Goal: Transaction & Acquisition: Purchase product/service

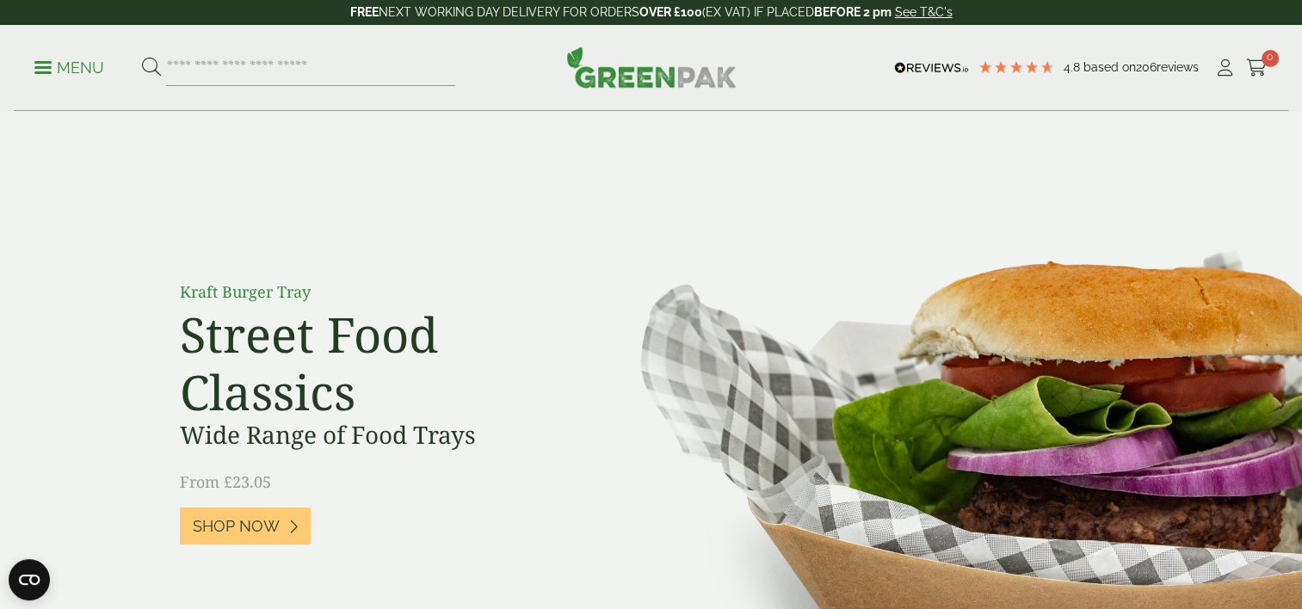
click at [45, 66] on span at bounding box center [42, 67] width 17 height 3
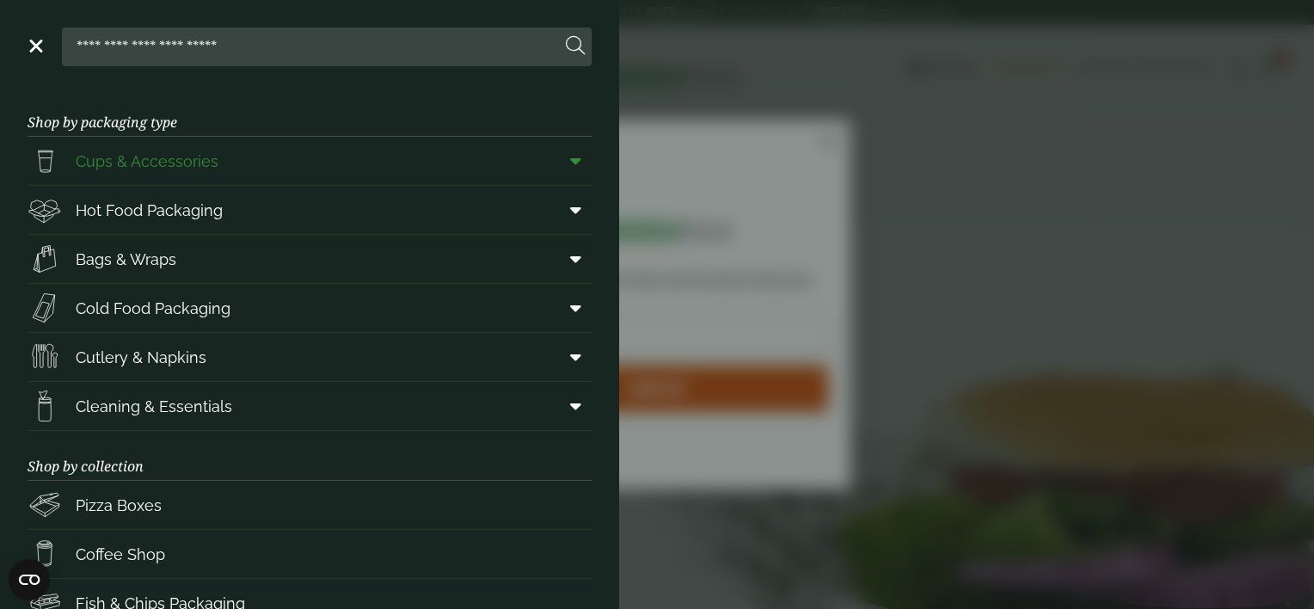
click at [223, 163] on link "Cups & Accessories" at bounding box center [310, 161] width 564 height 48
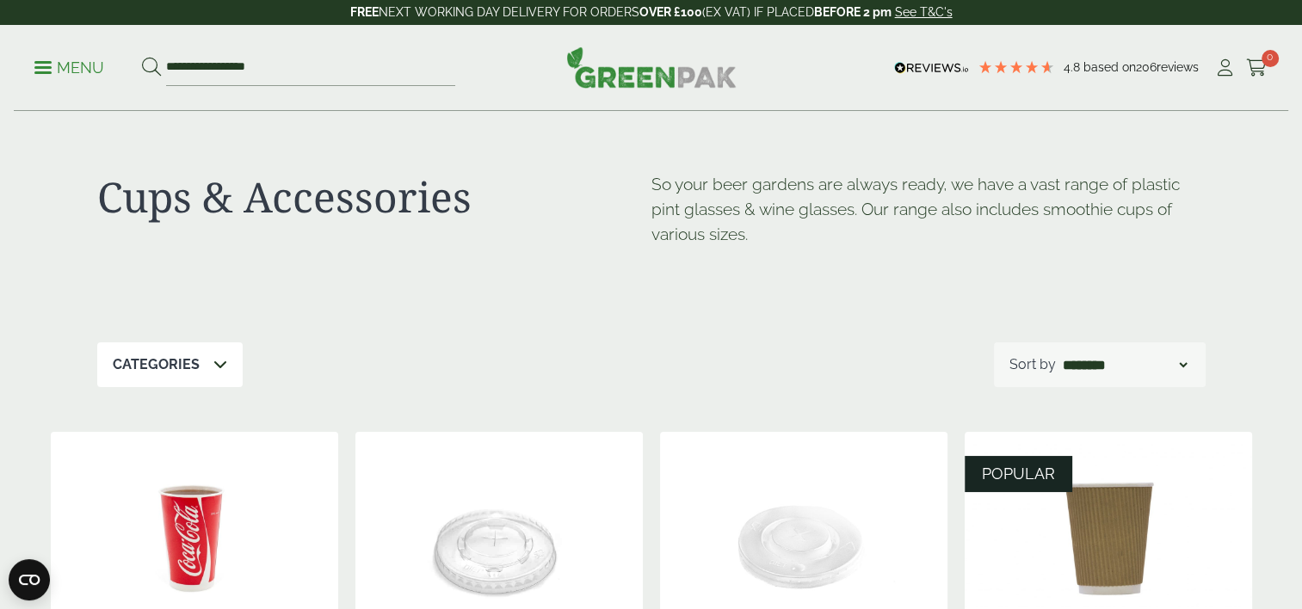
click at [1180, 360] on select "**********" at bounding box center [1124, 364] width 131 height 21
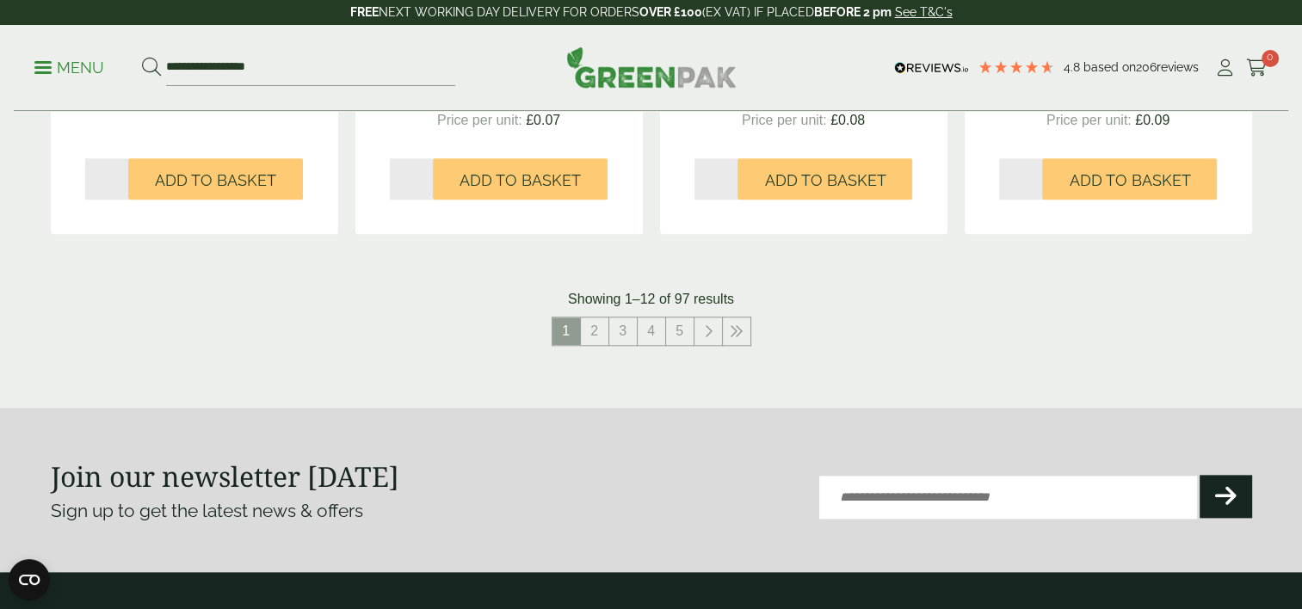
scroll to position [1884, 0]
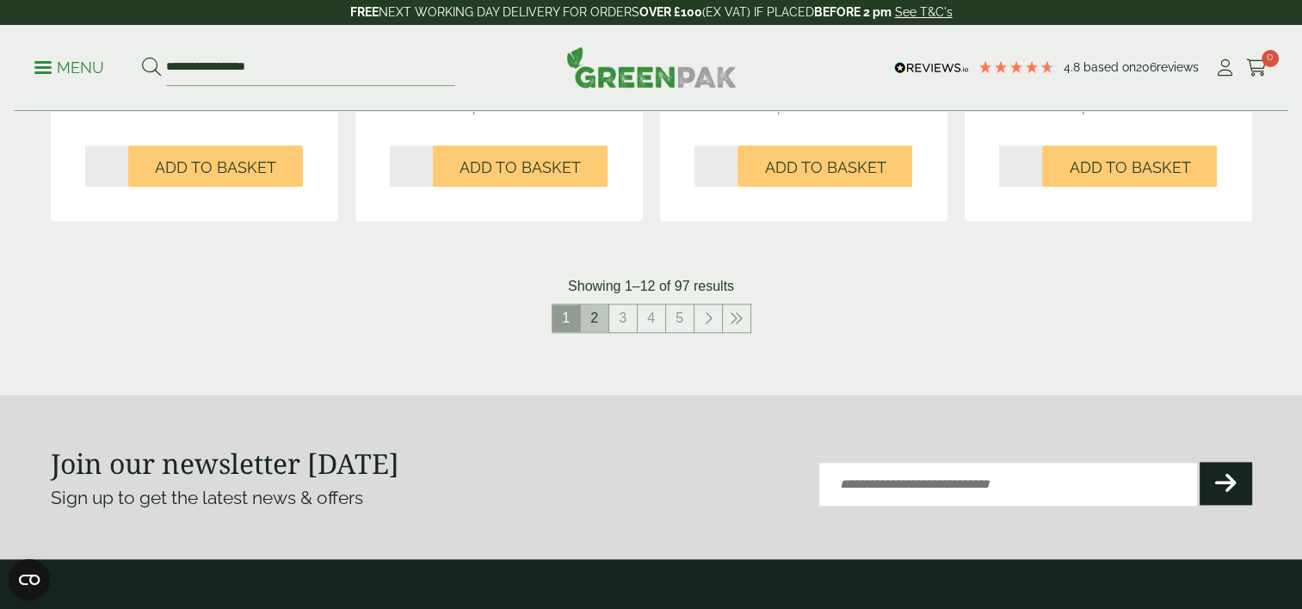
click at [592, 314] on link "2" at bounding box center [595, 319] width 28 height 28
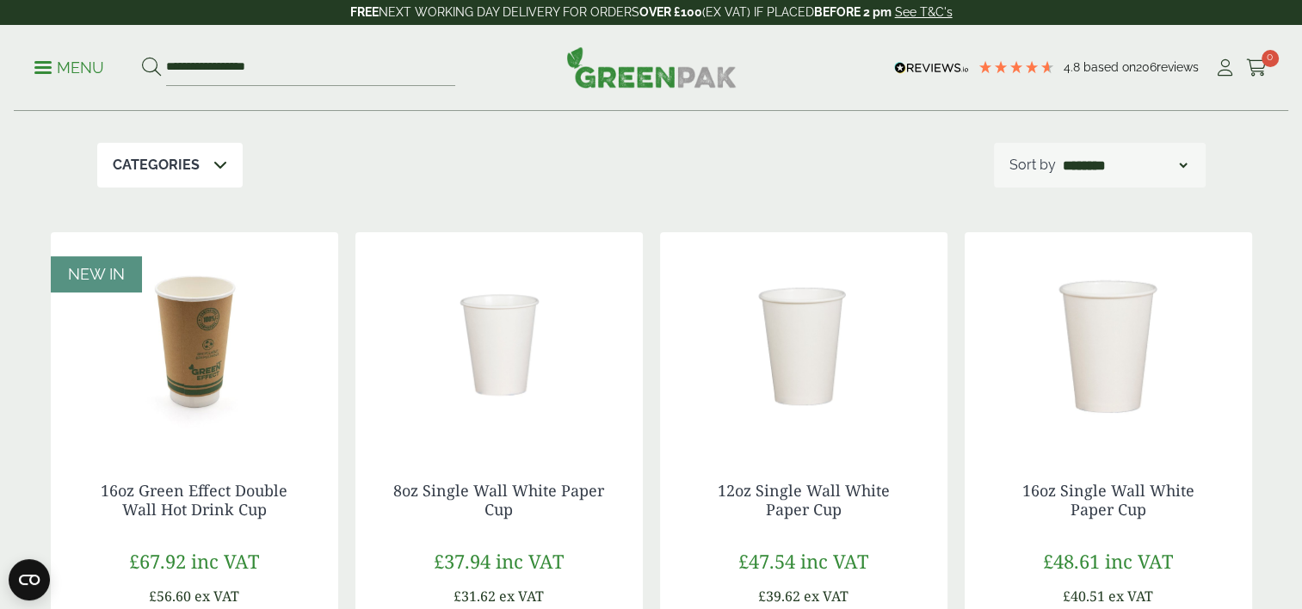
scroll to position [250, 0]
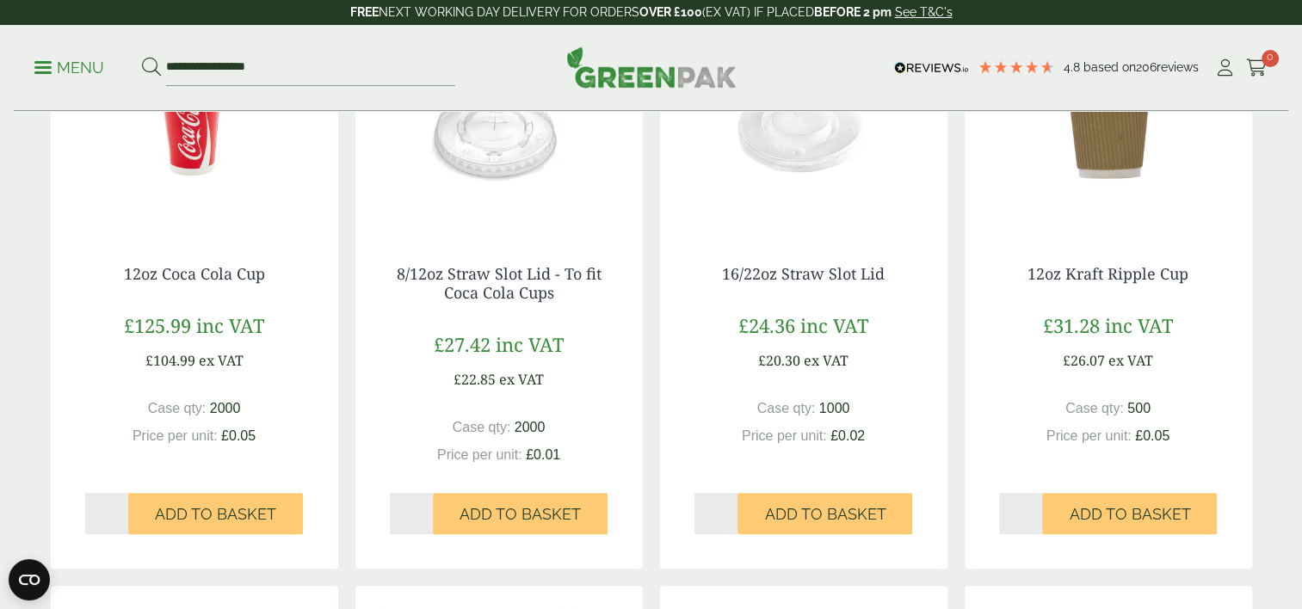
scroll to position [427, 0]
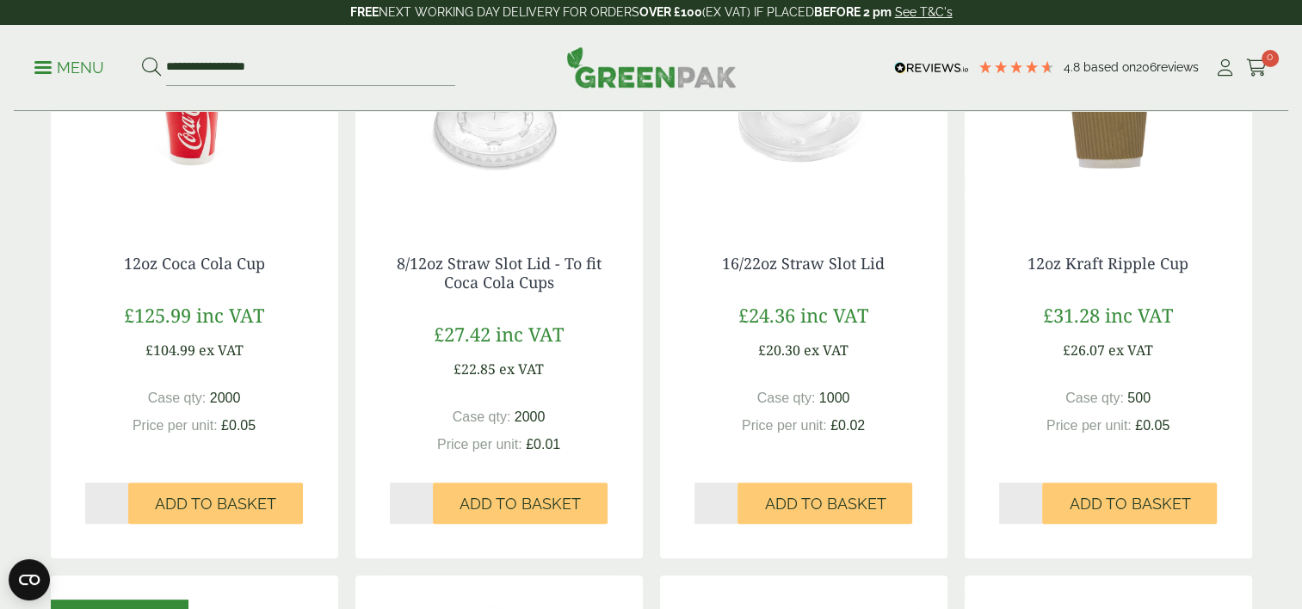
click at [1036, 496] on input "*" at bounding box center [1021, 503] width 44 height 41
type input "*"
click at [1036, 508] on input "*" at bounding box center [1021, 503] width 44 height 41
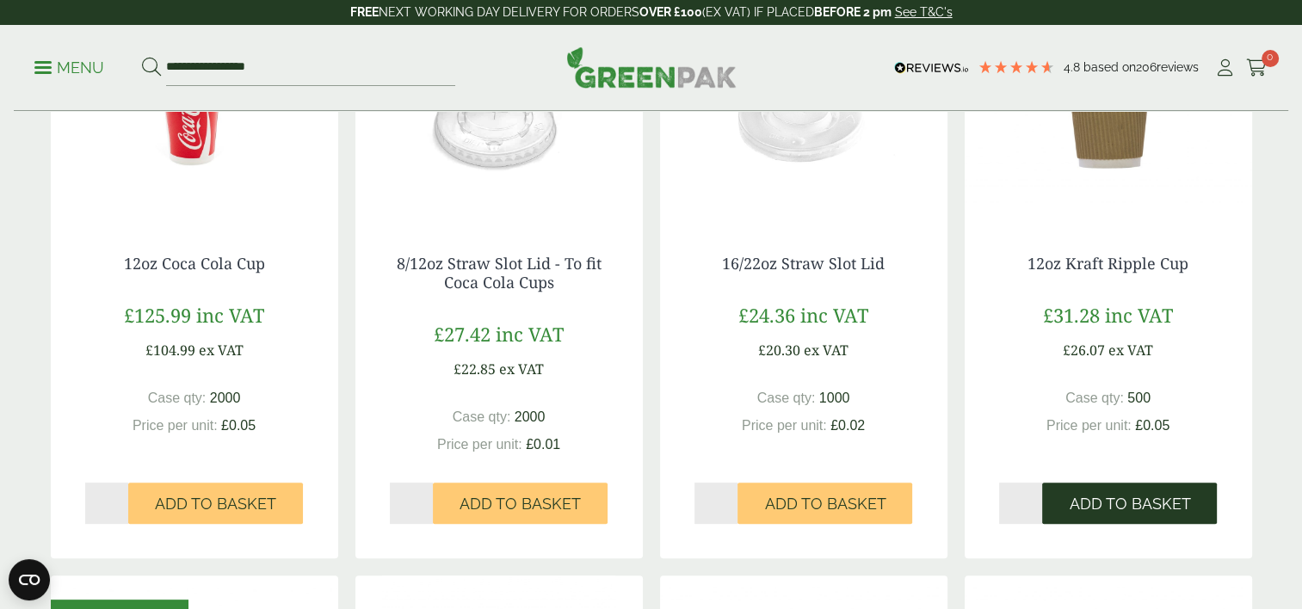
click at [1128, 495] on span "Add to Basket" at bounding box center [1128, 504] width 121 height 19
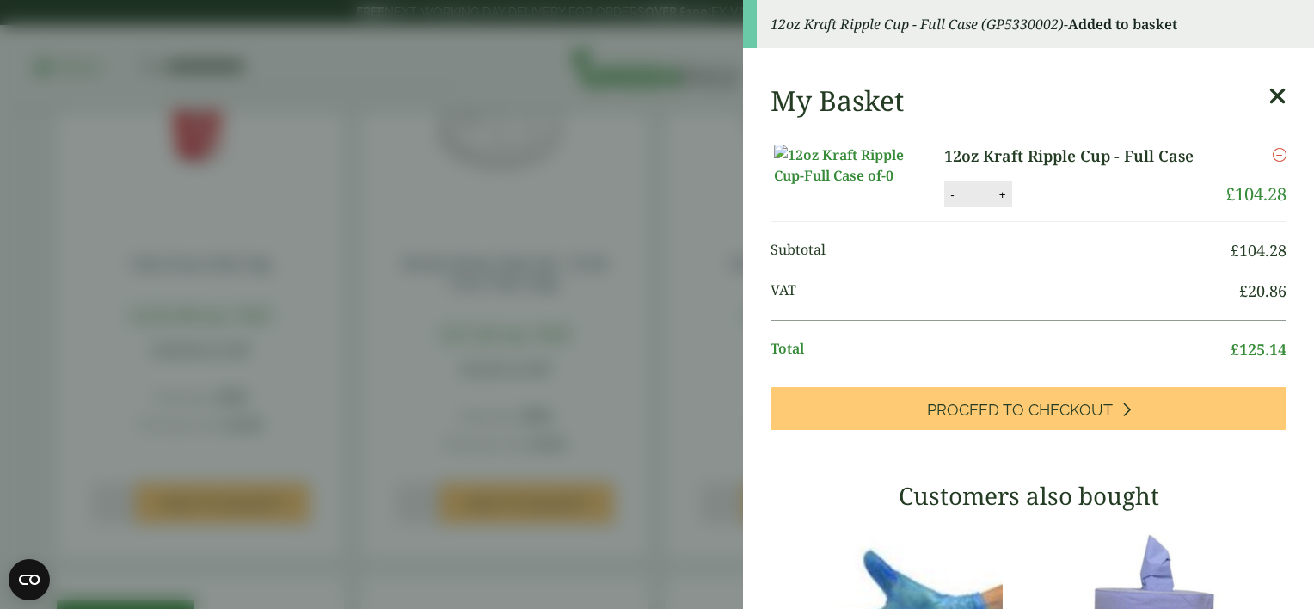
click at [1269, 94] on icon at bounding box center [1278, 96] width 18 height 24
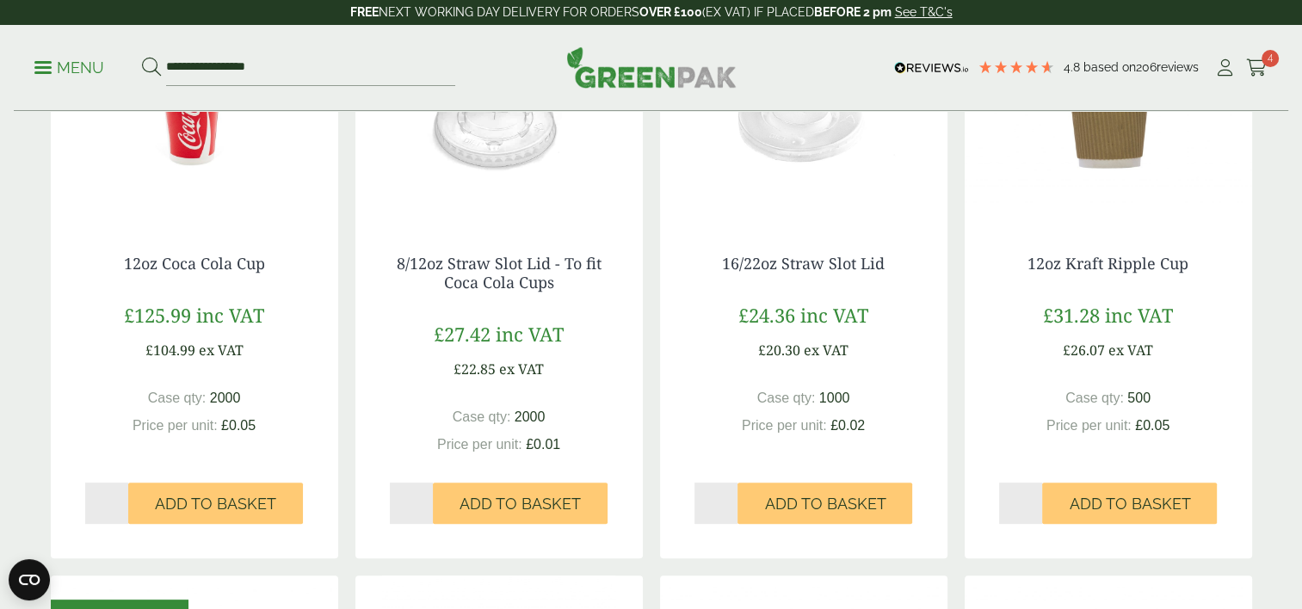
click at [1099, 148] on img at bounding box center [1107, 112] width 287 height 215
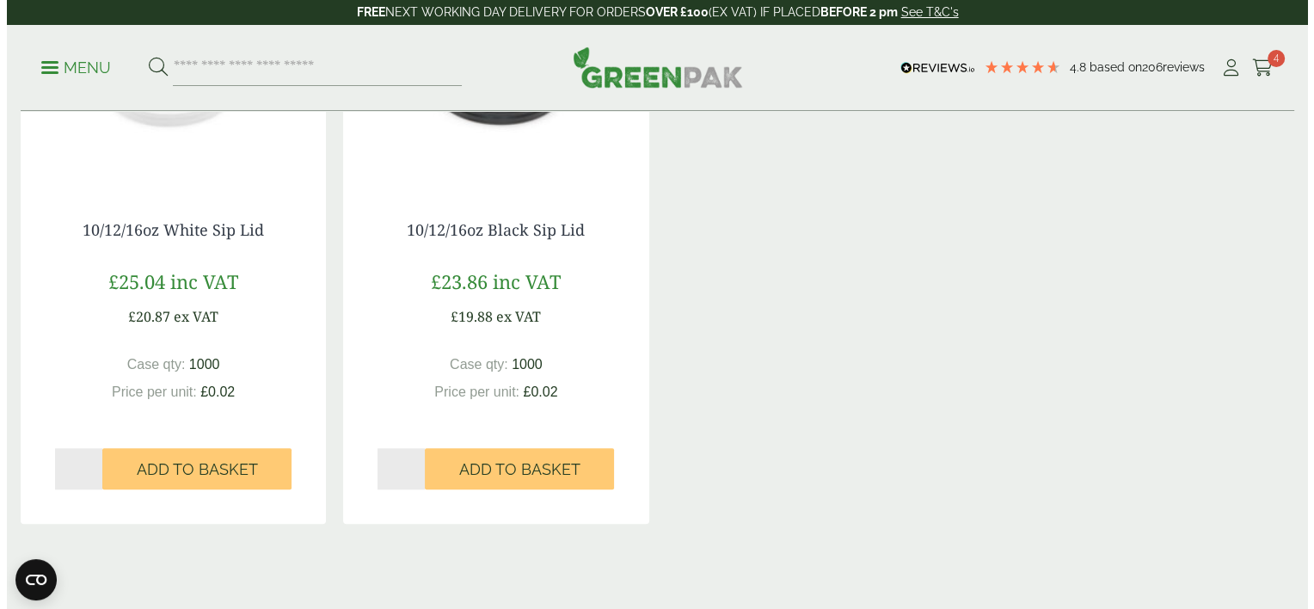
scroll to position [1397, 0]
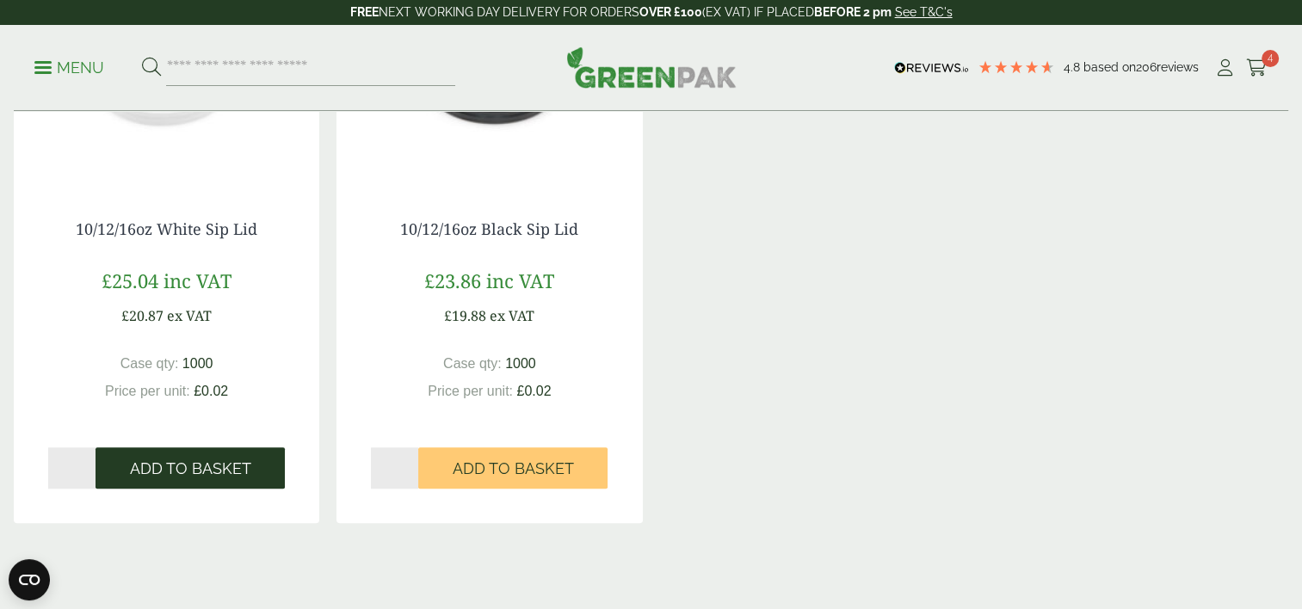
click at [167, 470] on span "Add to Basket" at bounding box center [190, 468] width 121 height 19
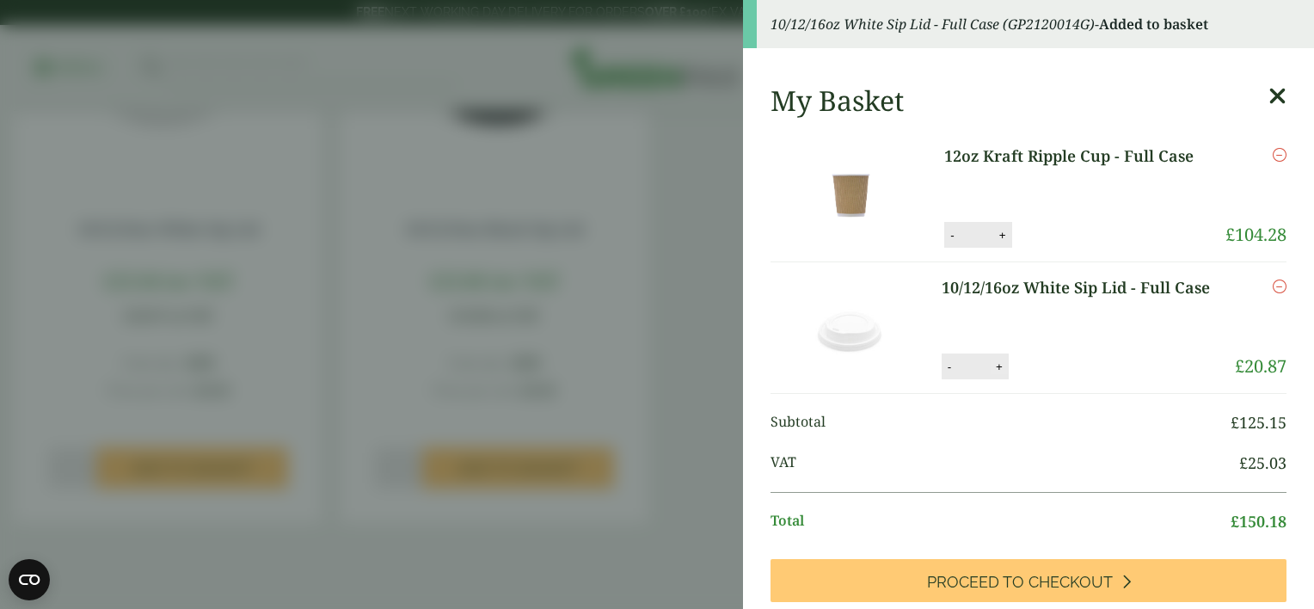
click at [992, 368] on button "+" at bounding box center [999, 367] width 17 height 15
type input "*"
click at [1048, 371] on button "Update" at bounding box center [1056, 367] width 86 height 26
click at [994, 236] on button "+" at bounding box center [1002, 235] width 17 height 15
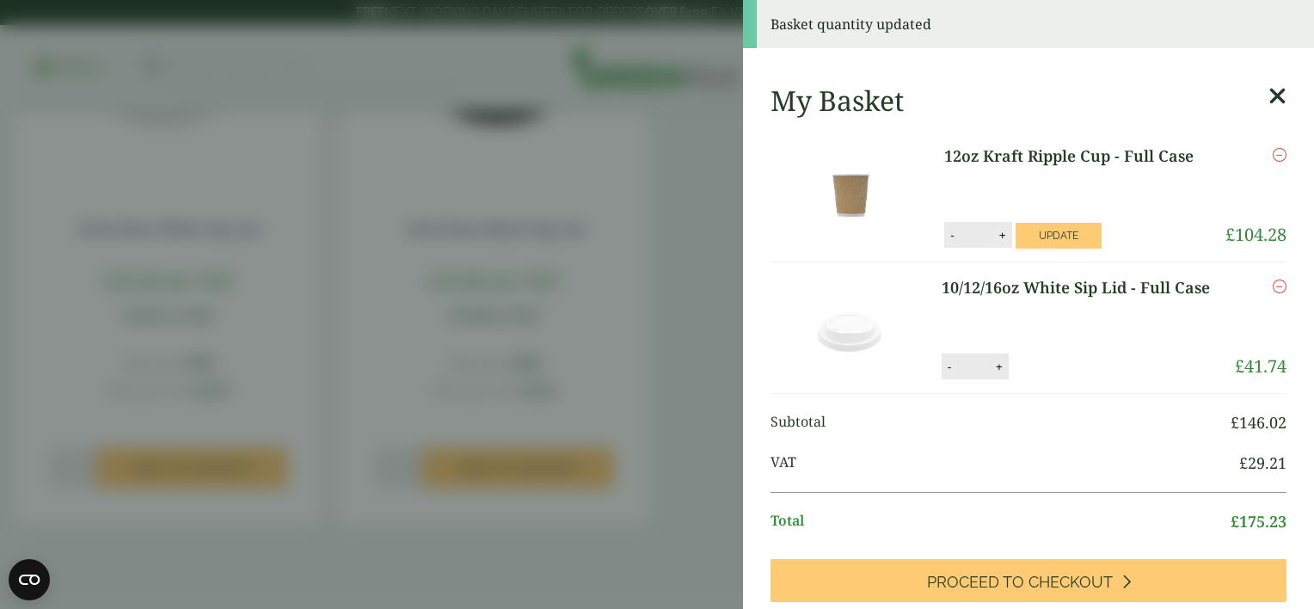
click at [994, 236] on button "+" at bounding box center [1002, 235] width 17 height 15
type input "*"
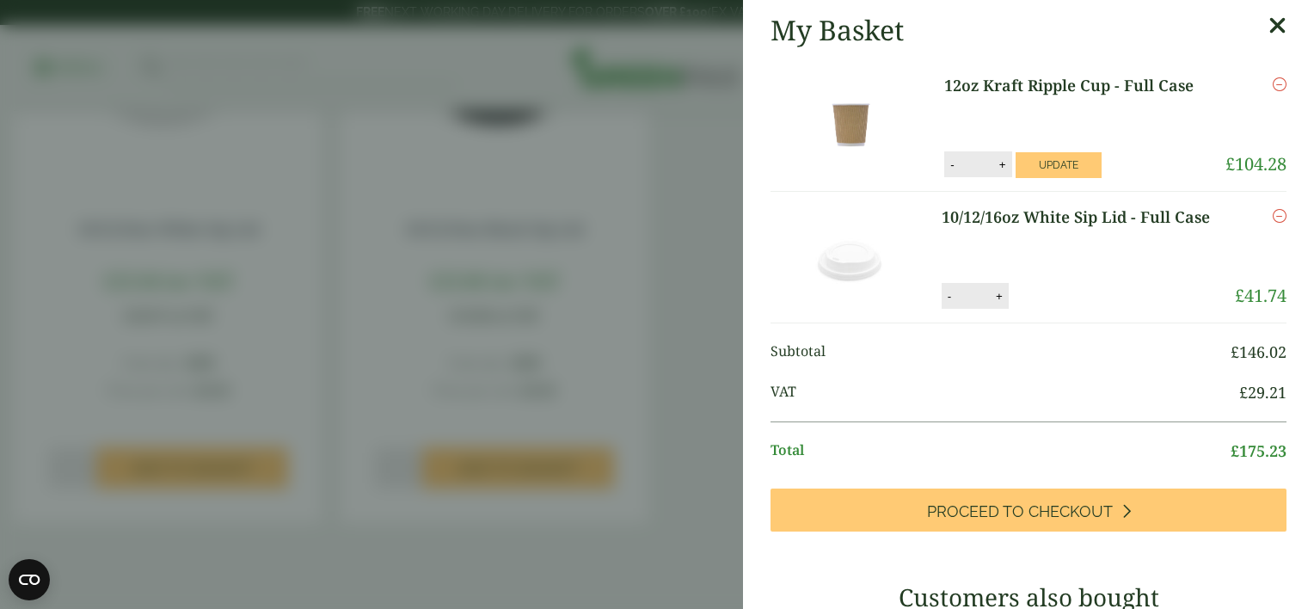
click at [1058, 237] on p "10/12/16oz White Sip Lid - Full Case" at bounding box center [1082, 238] width 281 height 64
click at [1049, 167] on button "Update" at bounding box center [1059, 165] width 86 height 26
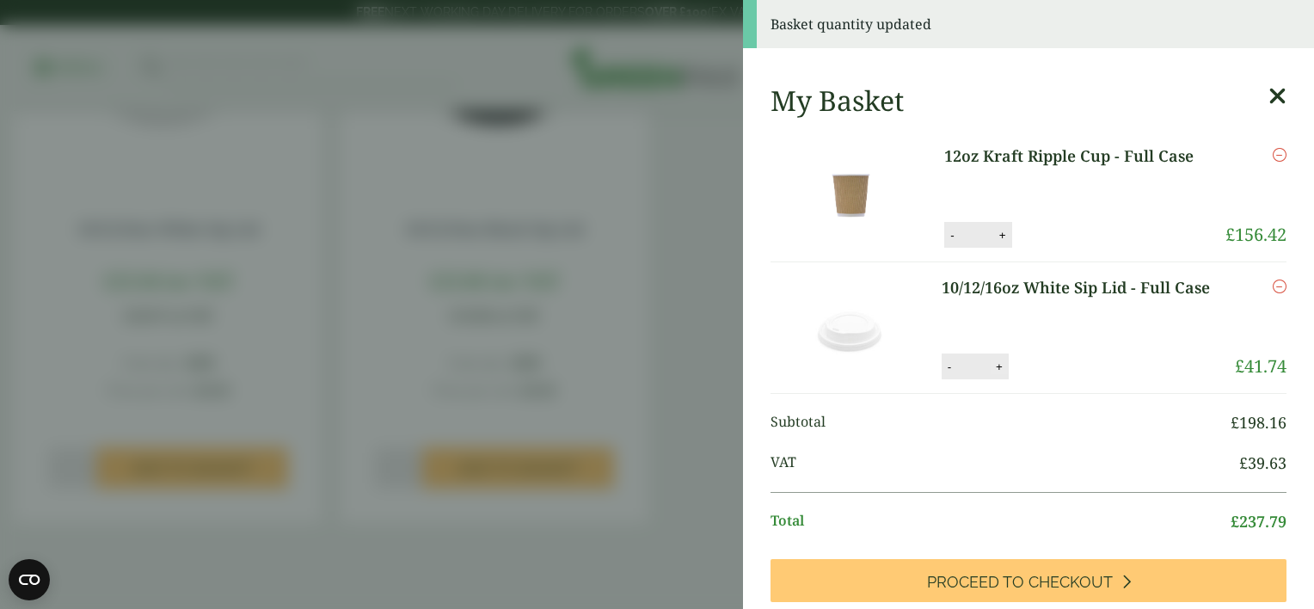
click at [992, 368] on button "+" at bounding box center [999, 367] width 17 height 15
type input "*"
click at [1049, 362] on button "Update" at bounding box center [1056, 367] width 86 height 26
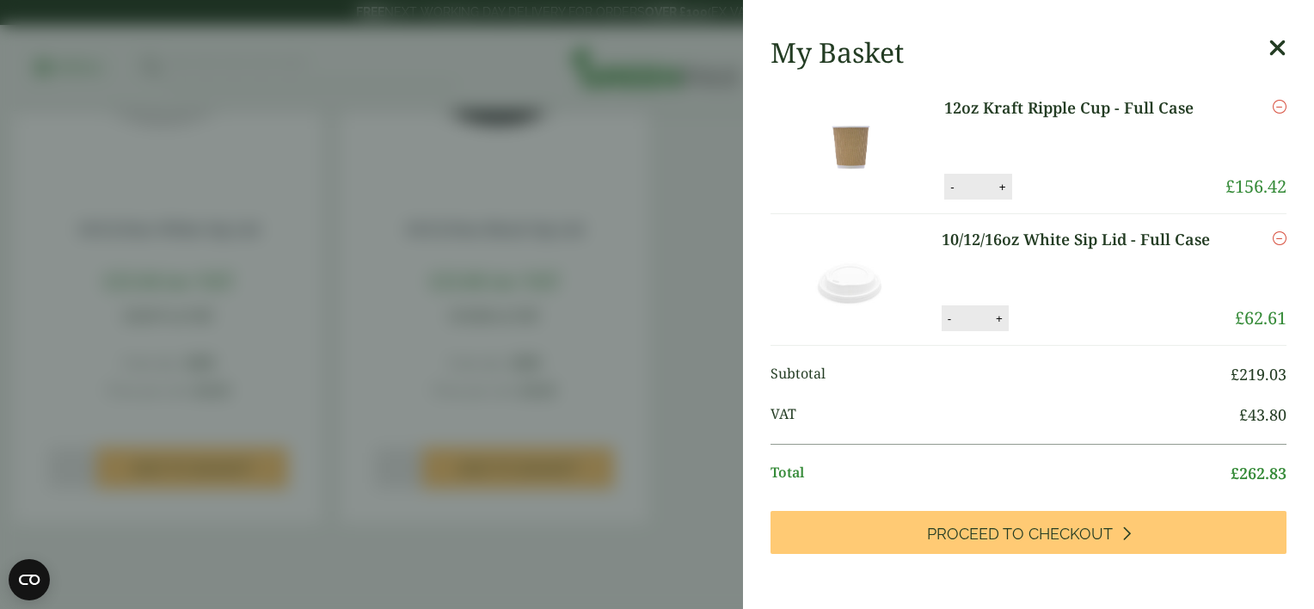
scroll to position [120, 0]
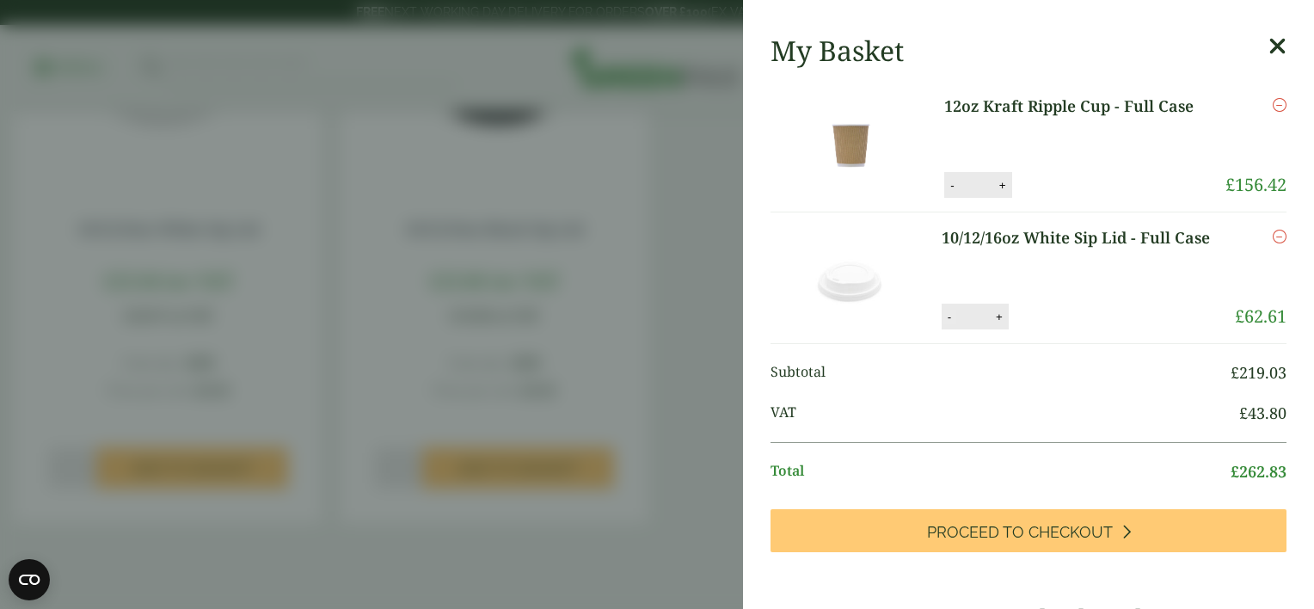
click at [943, 319] on button "-" at bounding box center [950, 317] width 14 height 15
type input "*"
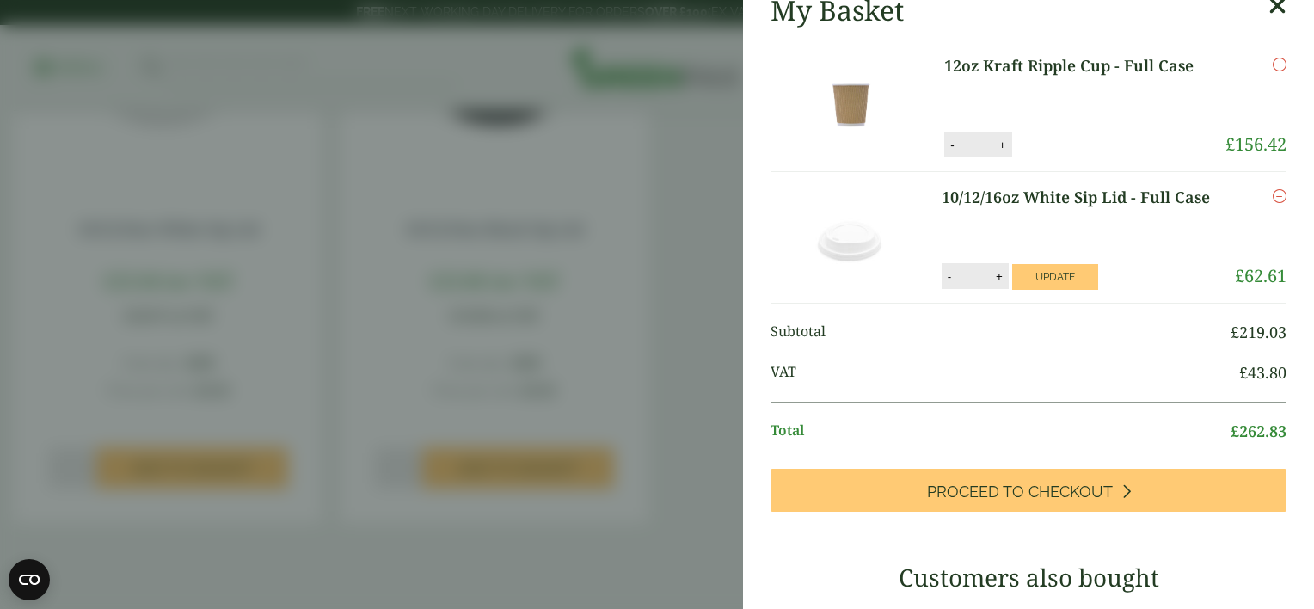
scroll to position [111, 0]
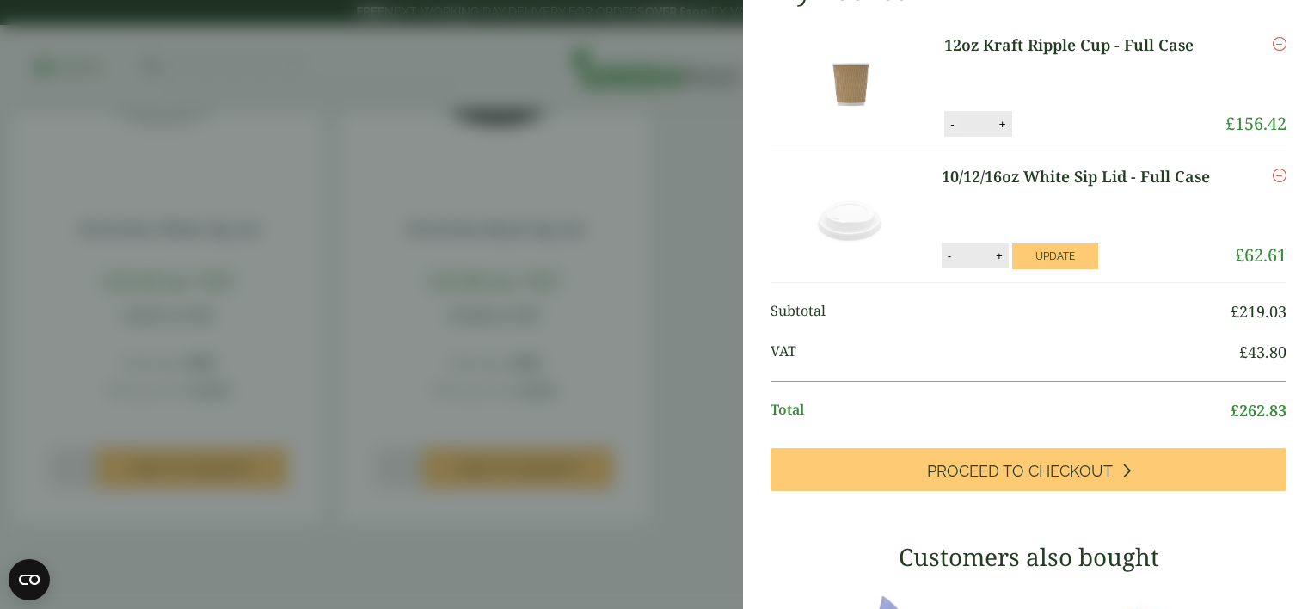
click at [945, 125] on button "-" at bounding box center [952, 124] width 14 height 15
type input "*"
click at [1032, 125] on button "Update" at bounding box center [1059, 125] width 86 height 26
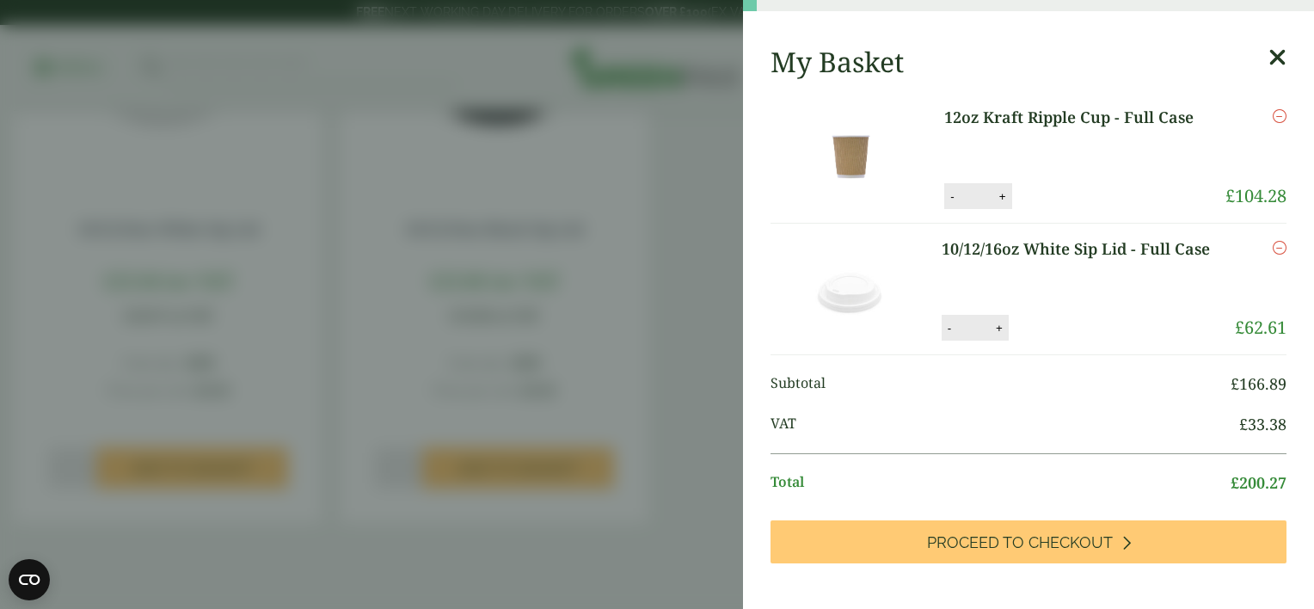
scroll to position [0, 0]
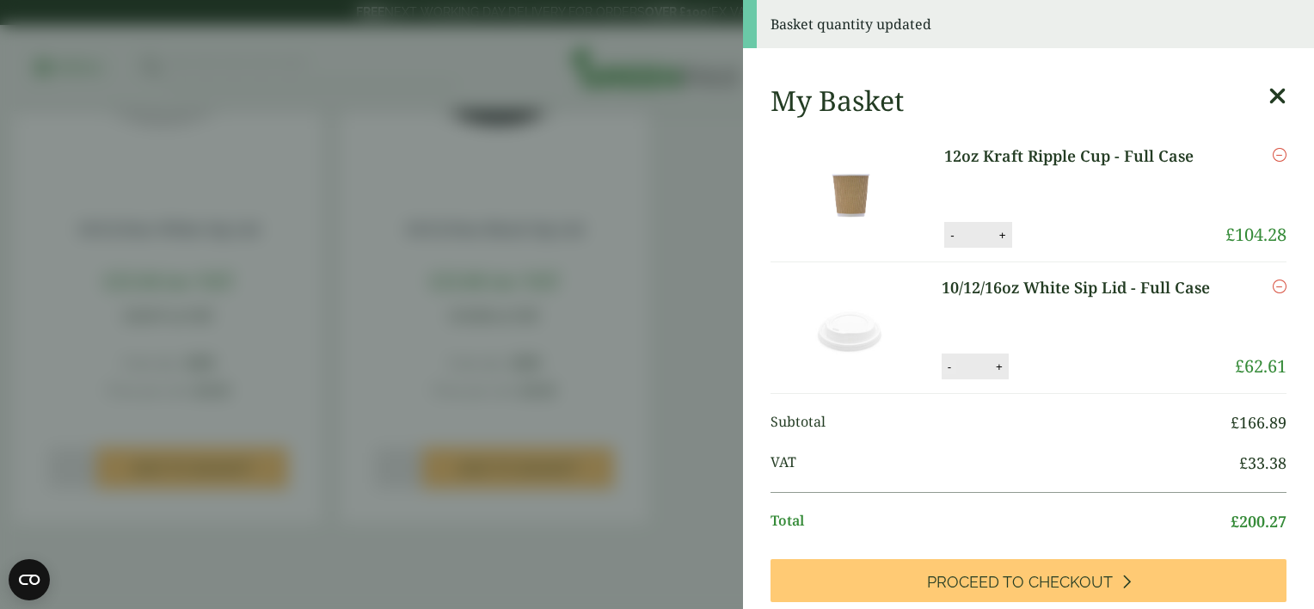
click at [943, 367] on button "-" at bounding box center [950, 367] width 14 height 15
type input "*"
click at [1051, 363] on button "Update" at bounding box center [1056, 367] width 86 height 26
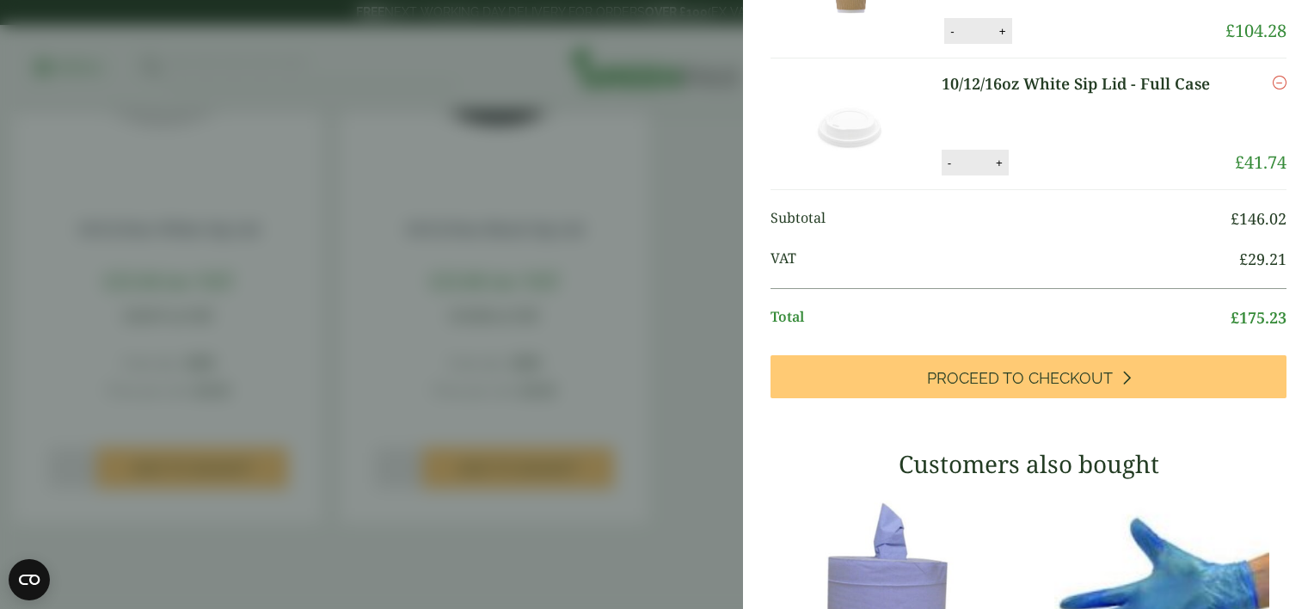
scroll to position [275, 0]
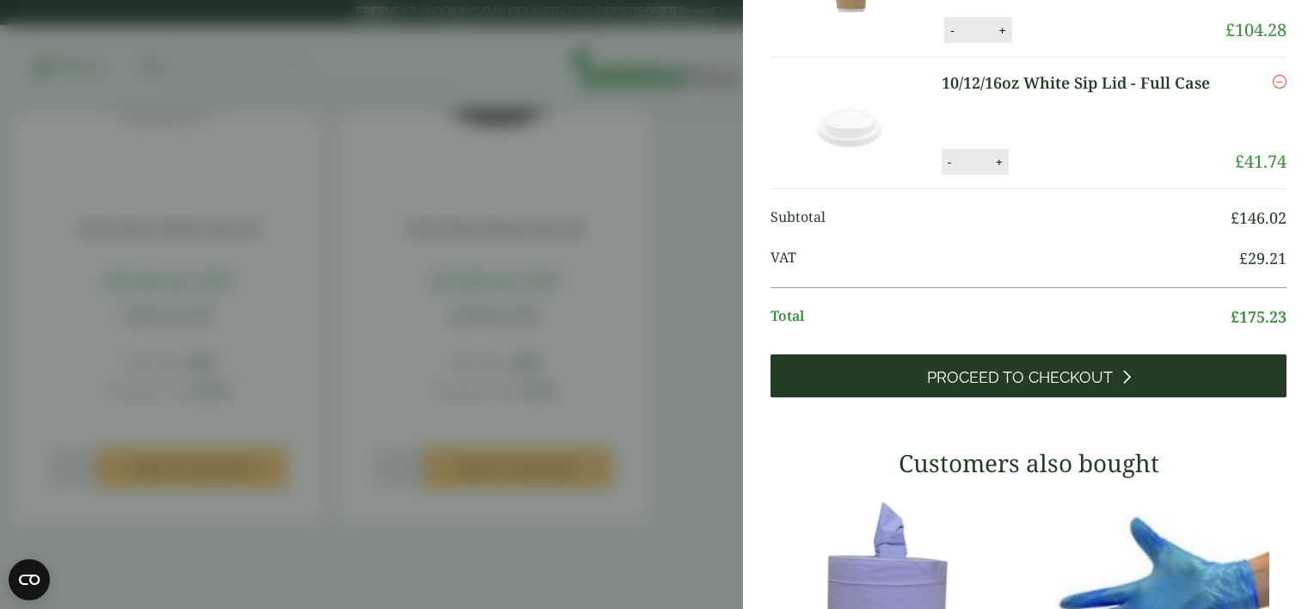
click at [1035, 378] on span "Proceed to Checkout" at bounding box center [1020, 377] width 186 height 19
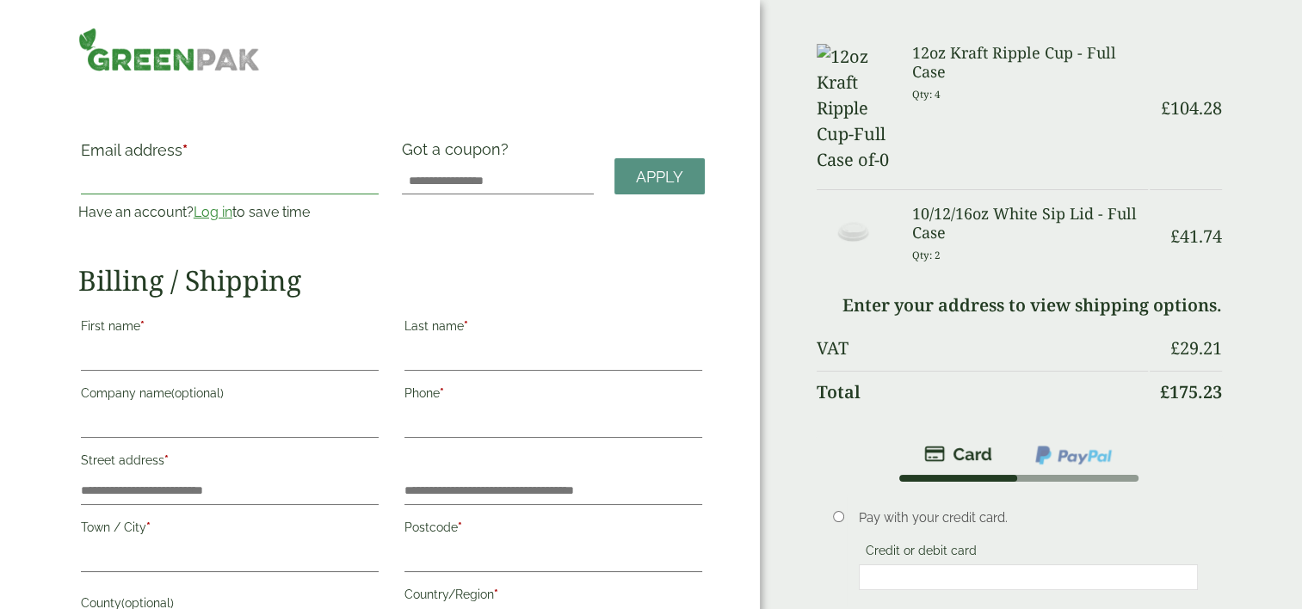
click at [212, 184] on input "Email address *" at bounding box center [230, 181] width 298 height 28
type input "**********"
type input "****"
type input "********"
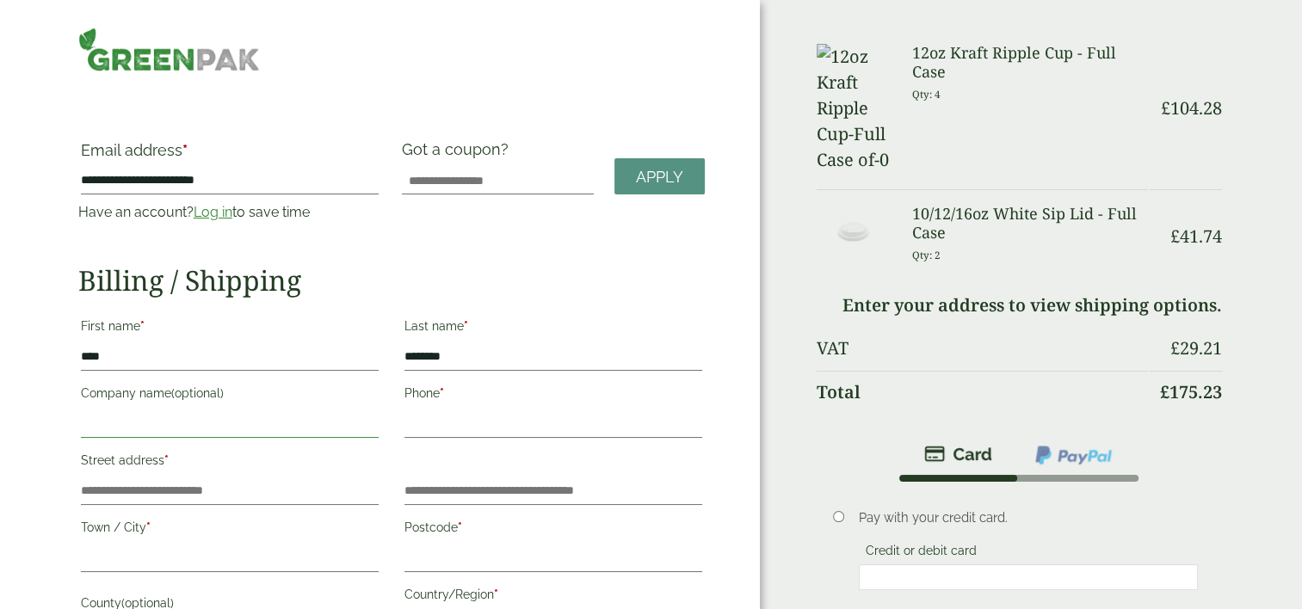
type input "**********"
type input "*****"
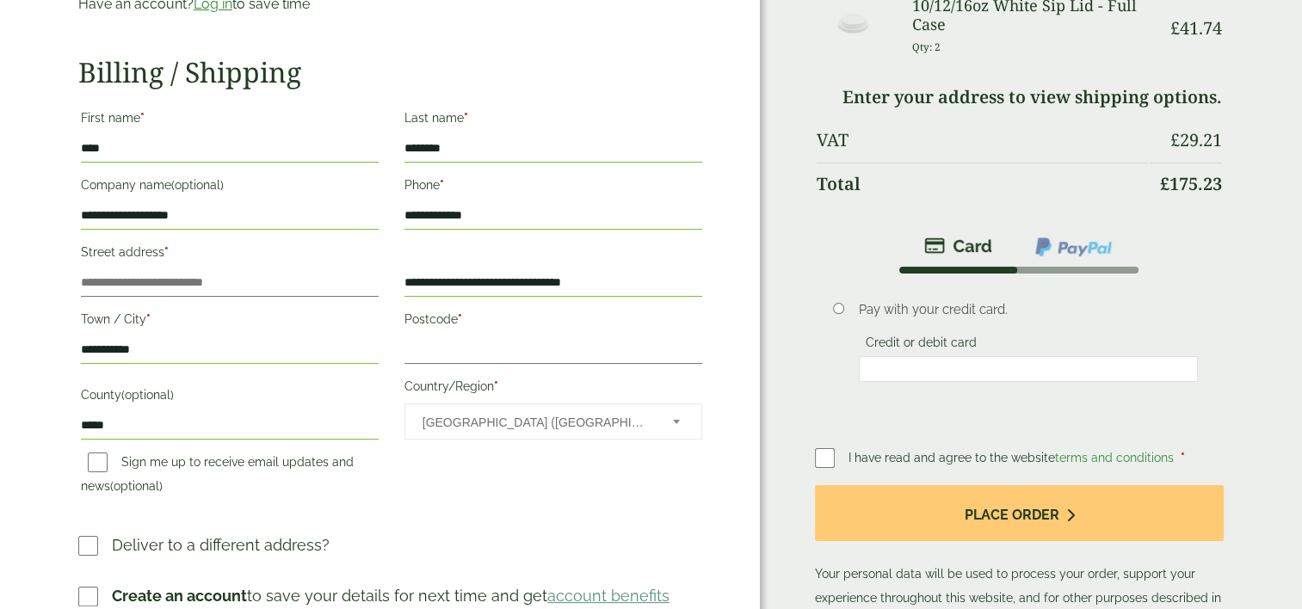
scroll to position [175, 0]
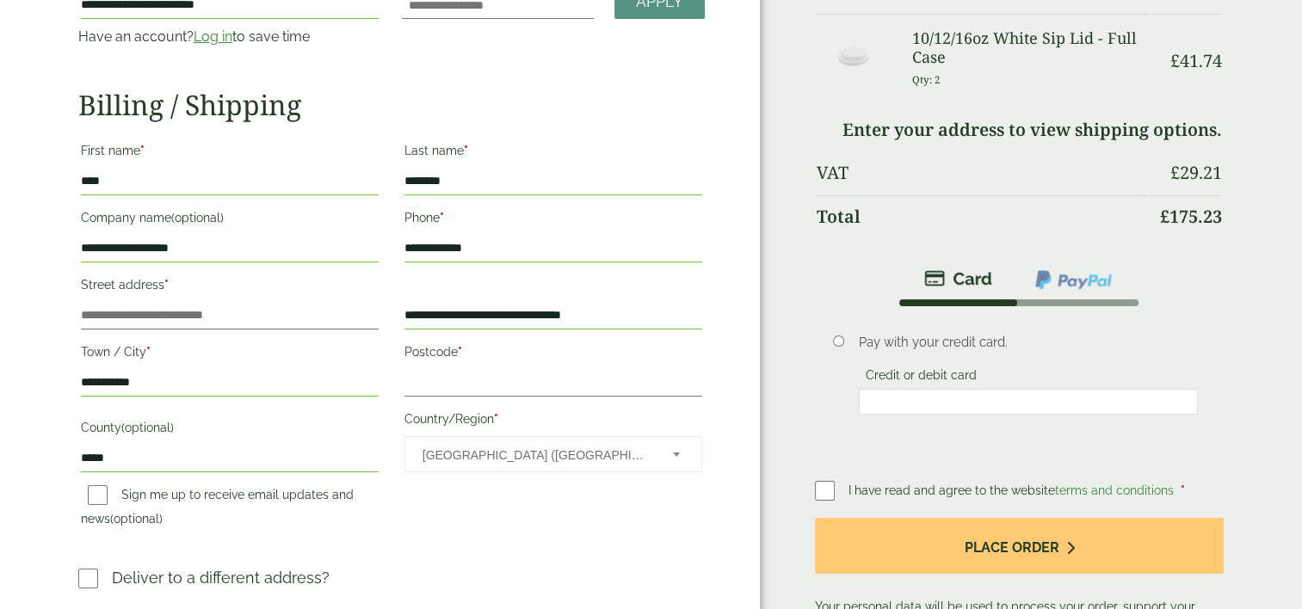
drag, startPoint x: 633, startPoint y: 313, endPoint x: 386, endPoint y: 312, distance: 246.9
click at [386, 312] on div "**********" at bounding box center [391, 337] width 647 height 403
click at [207, 312] on input "Street address *" at bounding box center [230, 316] width 298 height 28
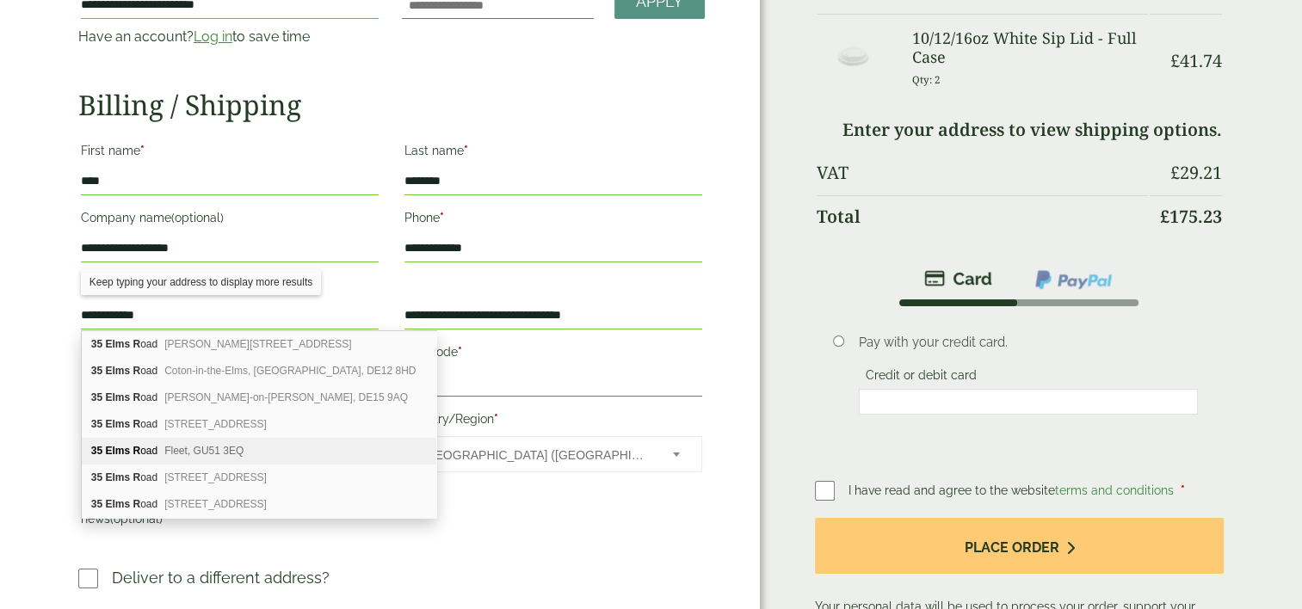
click at [216, 452] on span "Fleet, GU51 3EQ" at bounding box center [203, 451] width 79 height 12
type input "**********"
type input "*****"
type input "********"
type input "*********"
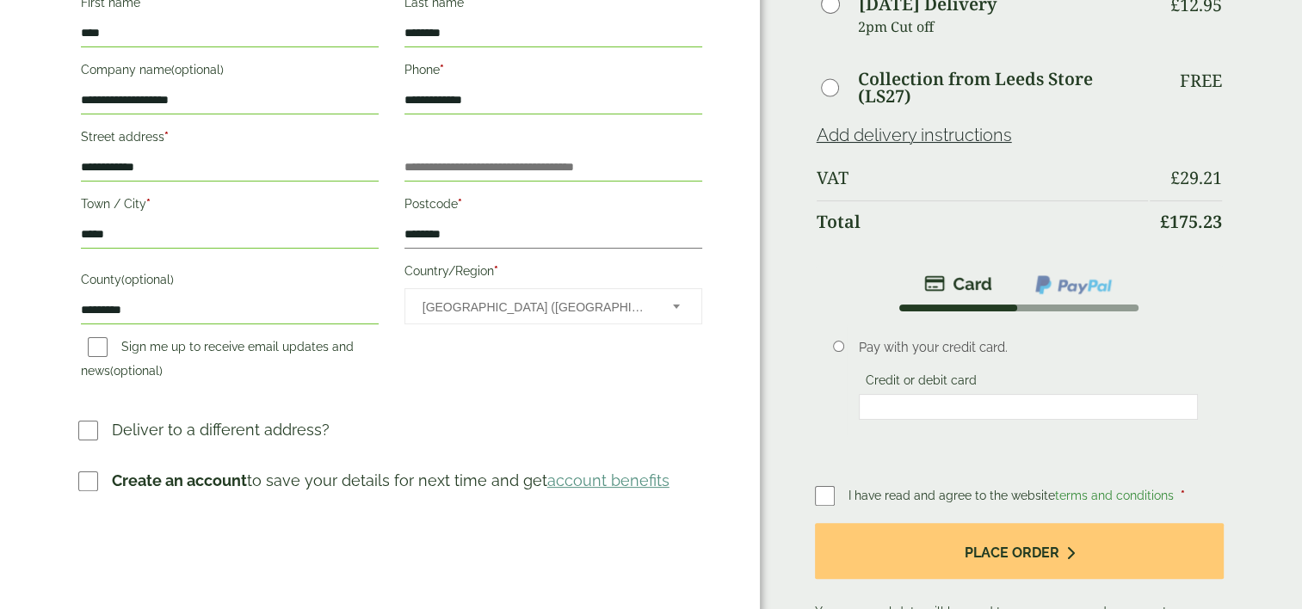
scroll to position [334, 0]
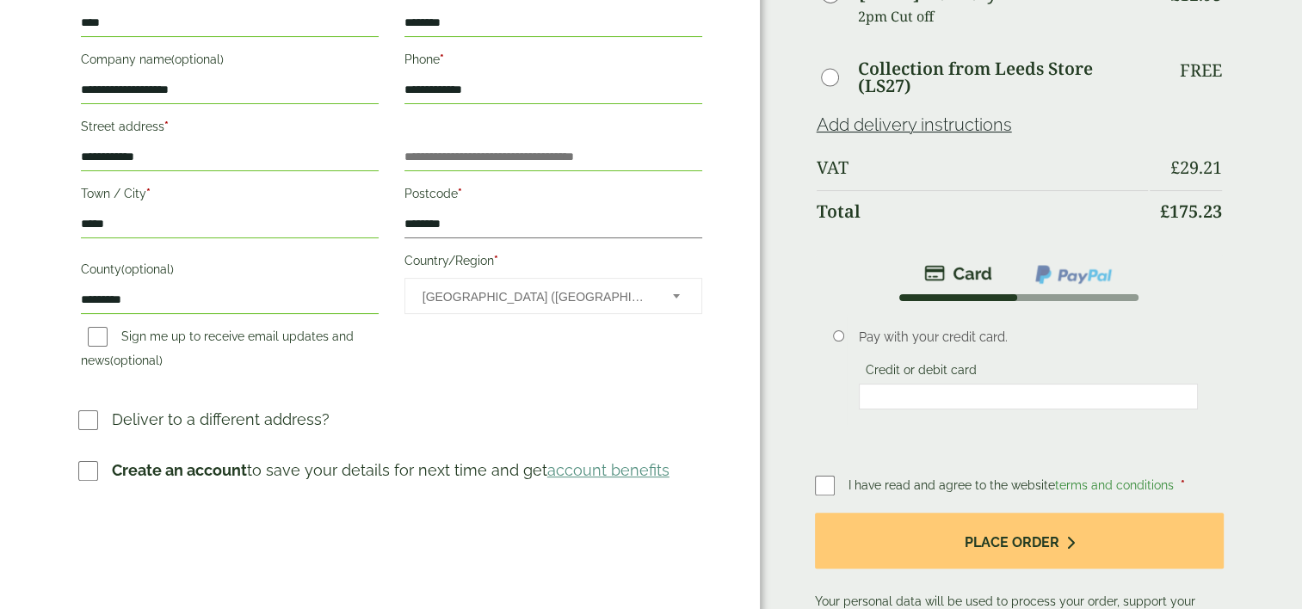
click at [1086, 269] on img at bounding box center [1073, 274] width 80 height 22
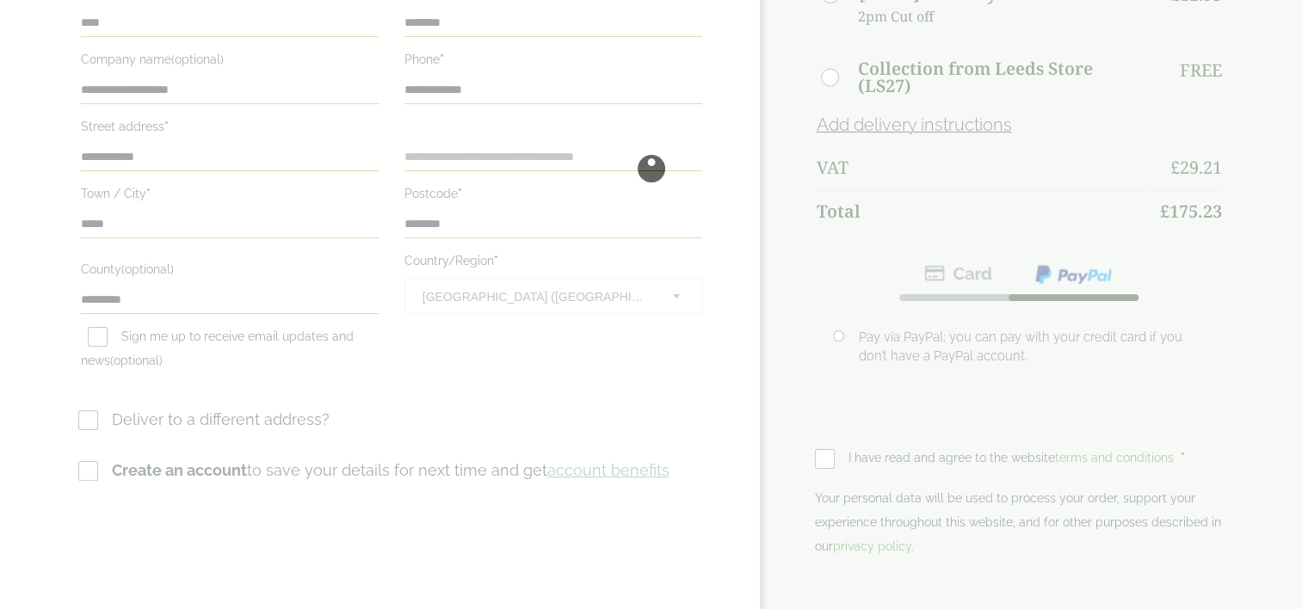
scroll to position [0, 0]
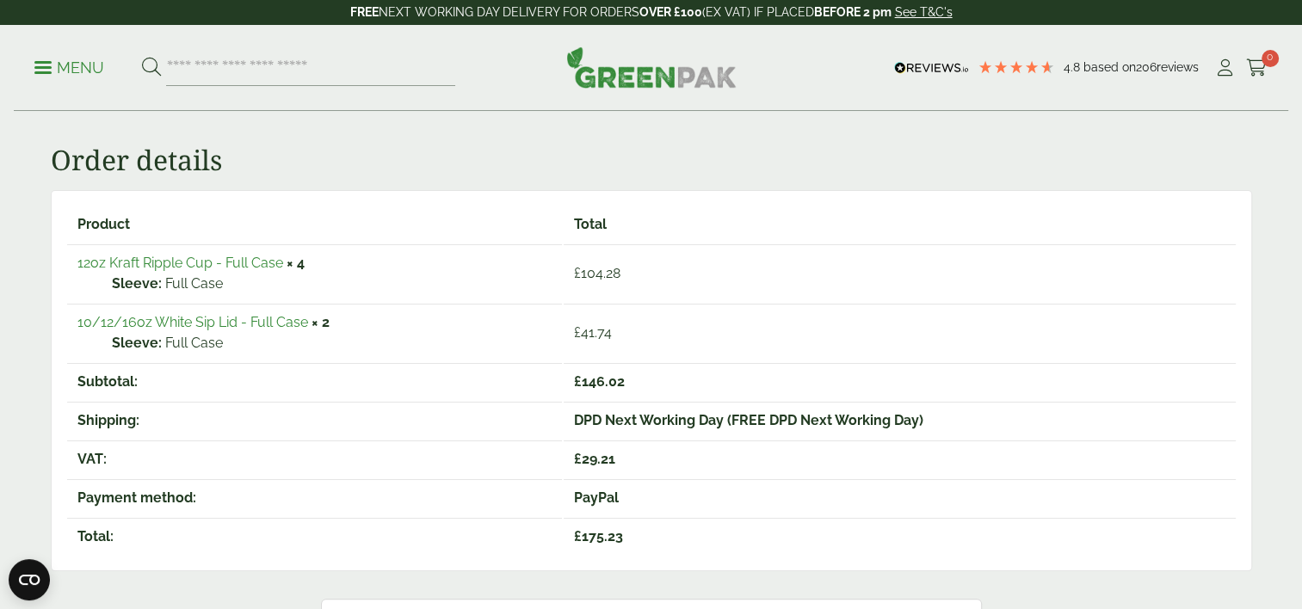
scroll to position [249, 0]
